Goal: Transaction & Acquisition: Purchase product/service

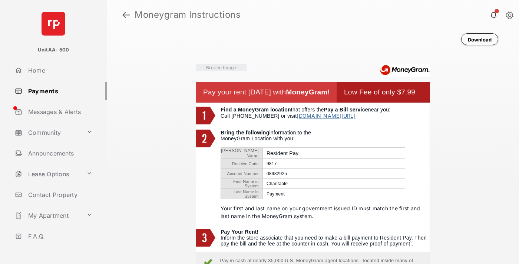
click at [126, 15] on link at bounding box center [126, 15] width 8 height 18
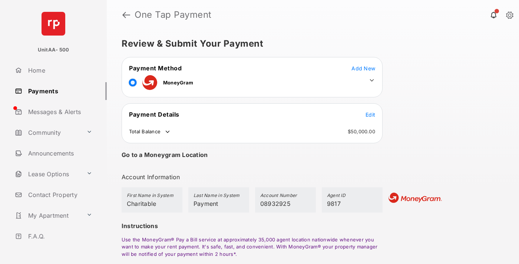
click at [370, 115] on span "Edit" at bounding box center [370, 115] width 10 height 6
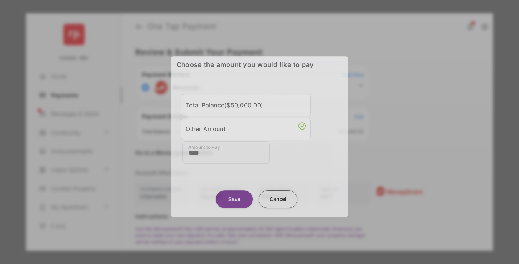
type input "****"
click at [234, 197] on button "Save" at bounding box center [234, 199] width 37 height 18
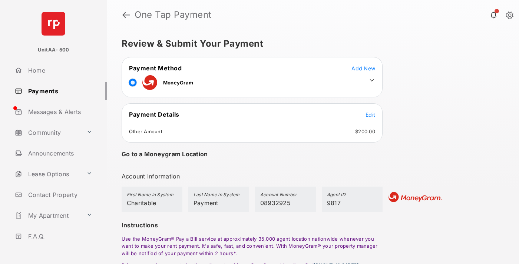
click at [372, 80] on icon at bounding box center [371, 80] width 7 height 7
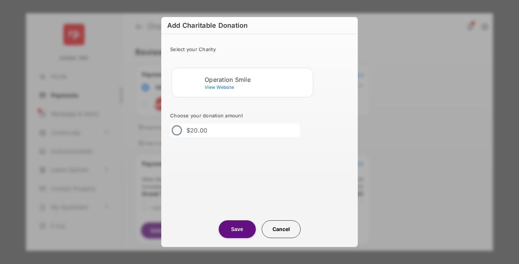
click at [257, 79] on div "Operation Smile" at bounding box center [257, 79] width 105 height 7
click at [237, 229] on button "Save" at bounding box center [237, 230] width 37 height 18
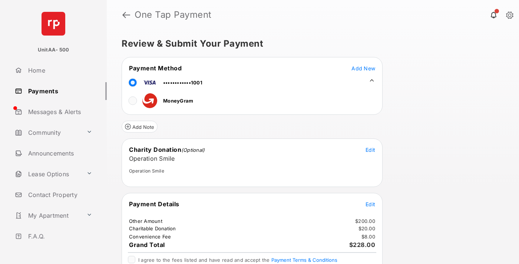
click at [370, 204] on span "Edit" at bounding box center [370, 204] width 10 height 6
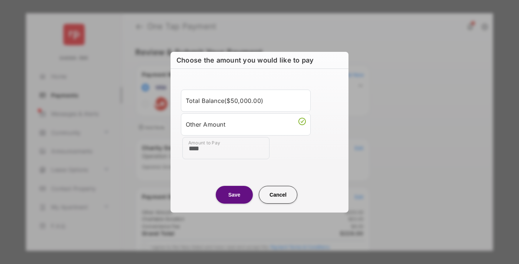
click at [234, 195] on button "Save" at bounding box center [234, 195] width 37 height 18
